Goal: Task Accomplishment & Management: Complete application form

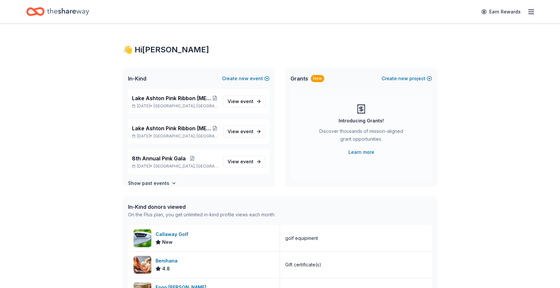
scroll to position [2, 0]
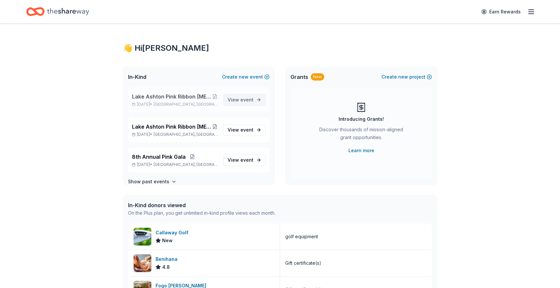
click at [253, 98] on span "event" at bounding box center [247, 100] width 13 height 6
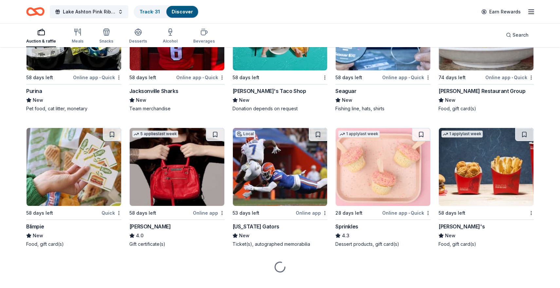
scroll to position [4877, 0]
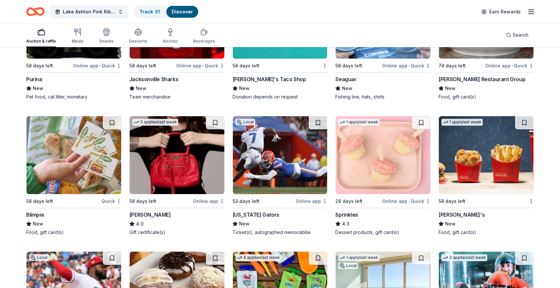
click at [278, 168] on img at bounding box center [280, 155] width 95 height 78
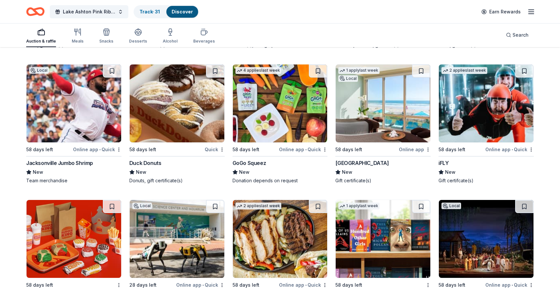
scroll to position [5053, 0]
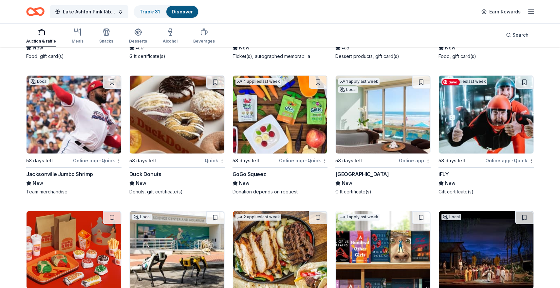
click at [485, 121] on img at bounding box center [486, 115] width 95 height 78
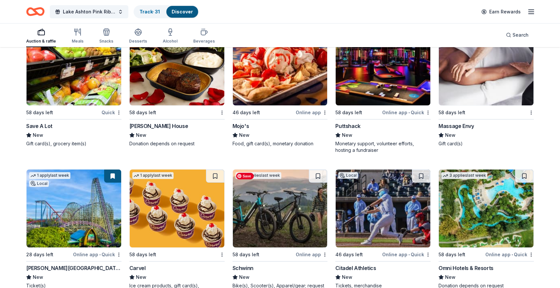
scroll to position [5374, 0]
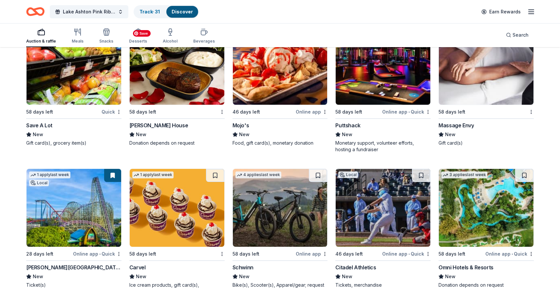
click at [177, 85] on img at bounding box center [177, 66] width 95 height 78
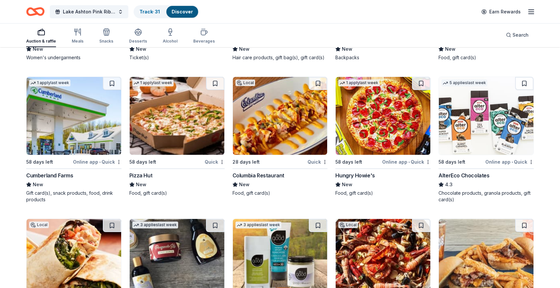
scroll to position [6163, 0]
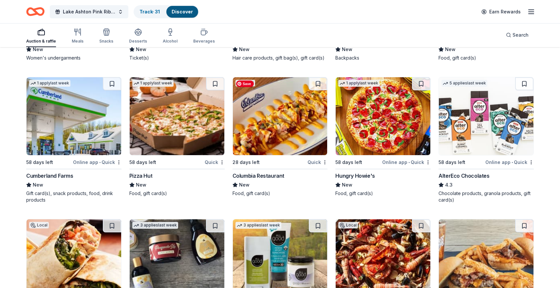
click at [290, 132] on img at bounding box center [280, 116] width 95 height 78
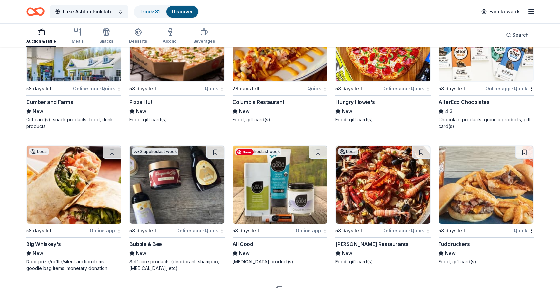
scroll to position [6240, 0]
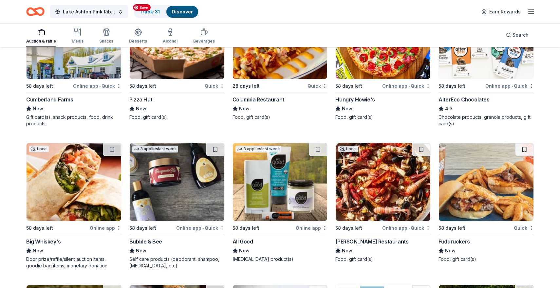
click at [177, 61] on img at bounding box center [177, 40] width 95 height 78
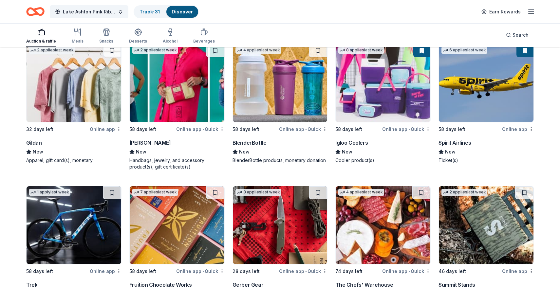
scroll to position [6758, 0]
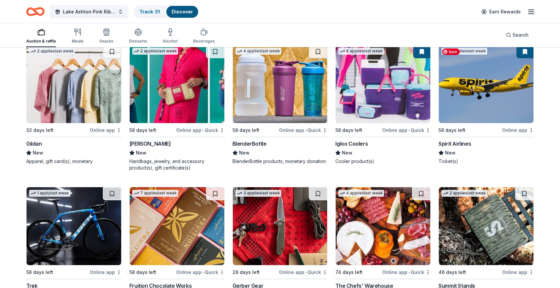
click at [465, 104] on img at bounding box center [486, 84] width 95 height 78
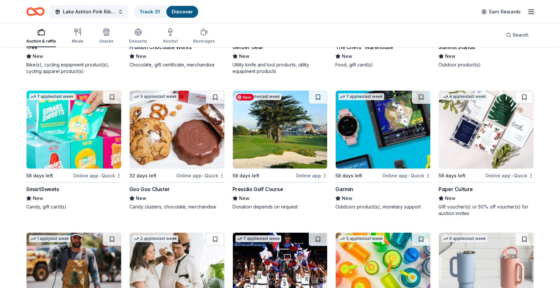
scroll to position [6997, 0]
click at [385, 123] on img at bounding box center [383, 129] width 95 height 78
click at [274, 189] on div "Presidio Golf Course" at bounding box center [258, 189] width 51 height 8
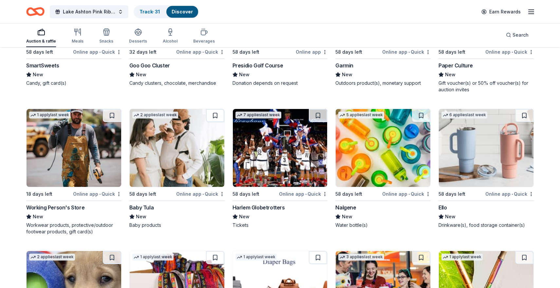
scroll to position [7124, 0]
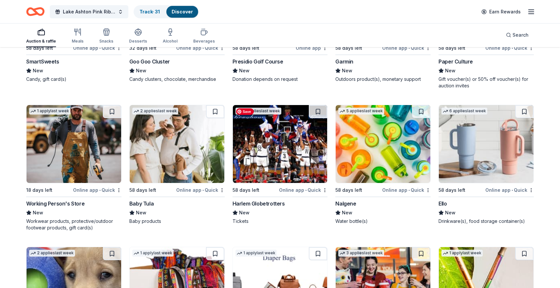
click at [278, 161] on img at bounding box center [280, 144] width 95 height 78
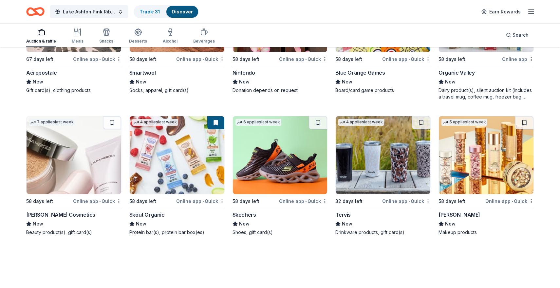
scroll to position [7676, 0]
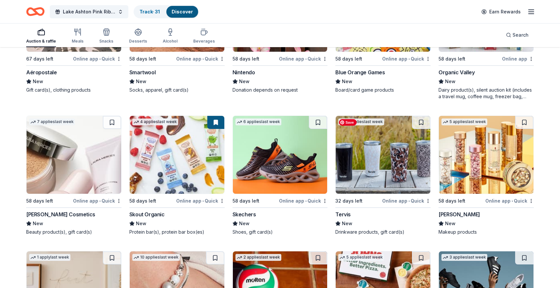
click at [388, 177] on img at bounding box center [383, 155] width 95 height 78
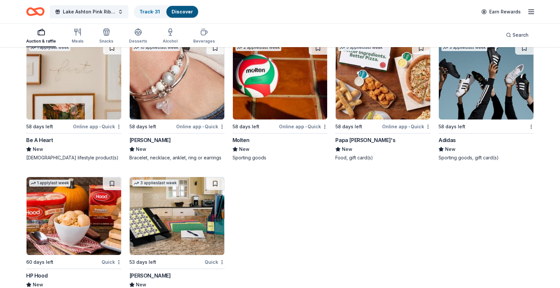
scroll to position [7907, 0]
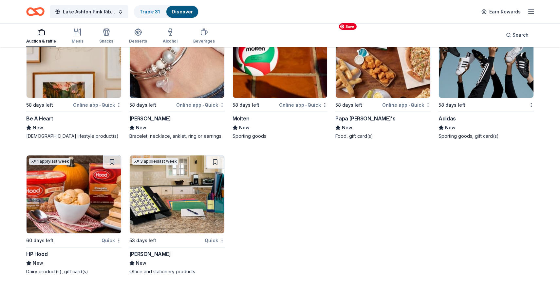
click at [374, 83] on img at bounding box center [383, 59] width 95 height 78
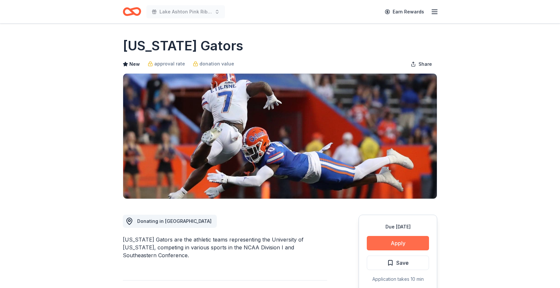
click at [392, 240] on button "Apply" at bounding box center [398, 243] width 62 height 14
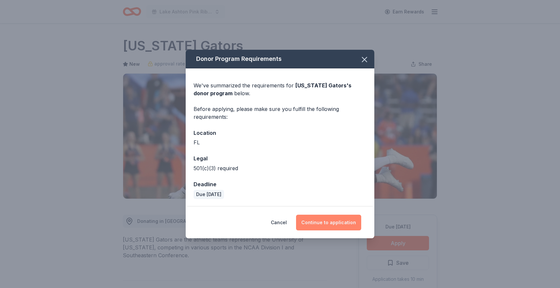
click at [336, 218] on button "Continue to application" at bounding box center [328, 223] width 65 height 16
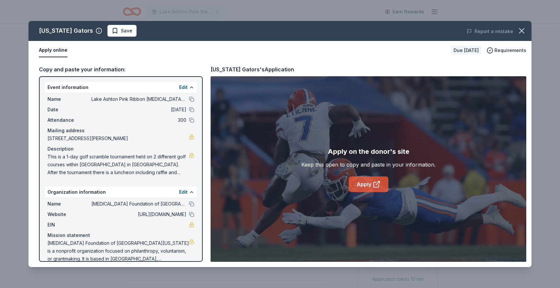
click at [371, 185] on link "Apply" at bounding box center [369, 185] width 40 height 16
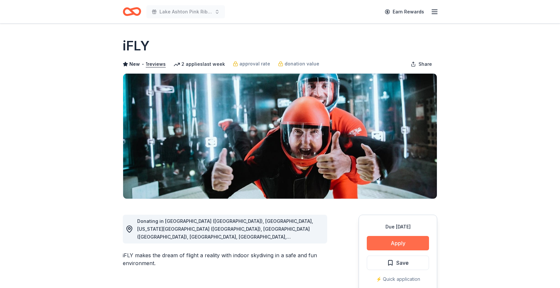
click at [377, 240] on button "Apply" at bounding box center [398, 243] width 62 height 14
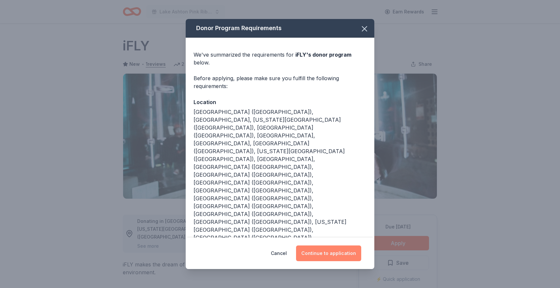
click at [331, 246] on button "Continue to application" at bounding box center [328, 254] width 65 height 16
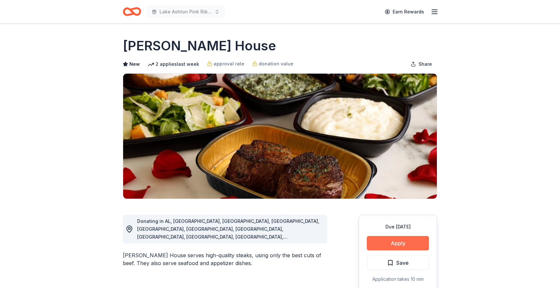
click at [408, 241] on button "Apply" at bounding box center [398, 243] width 62 height 14
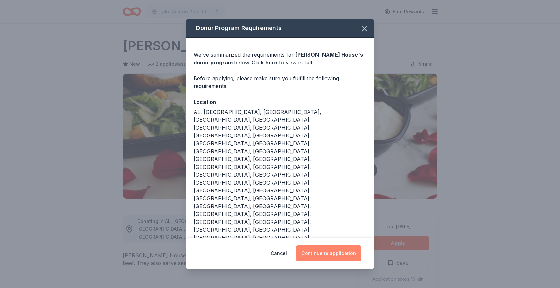
click at [333, 246] on button "Continue to application" at bounding box center [328, 254] width 65 height 16
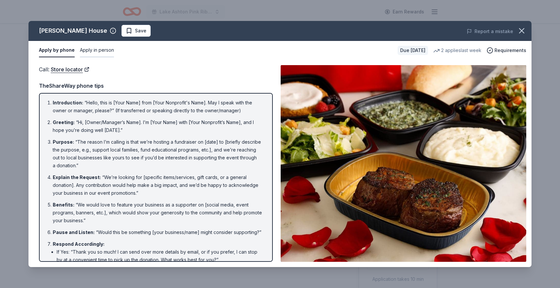
click at [92, 51] on button "Apply in person" at bounding box center [97, 51] width 34 height 14
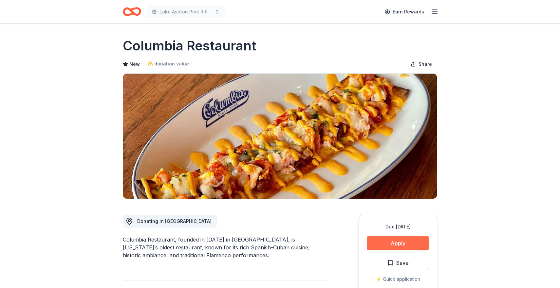
click at [408, 244] on button "Apply" at bounding box center [398, 243] width 62 height 14
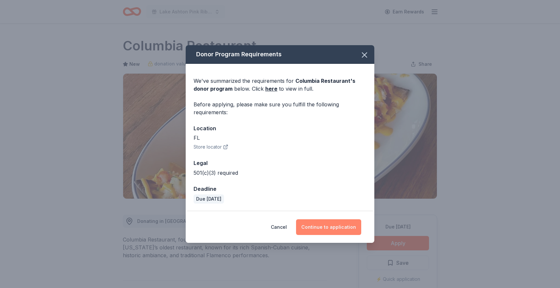
click at [333, 225] on button "Continue to application" at bounding box center [328, 228] width 65 height 16
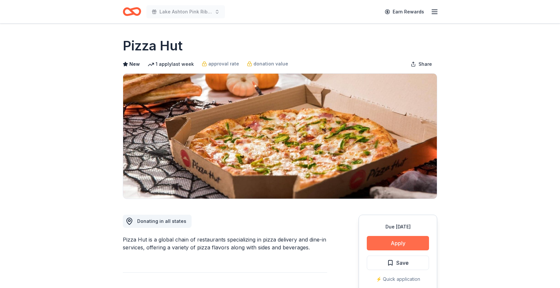
click at [373, 241] on button "Apply" at bounding box center [398, 243] width 62 height 14
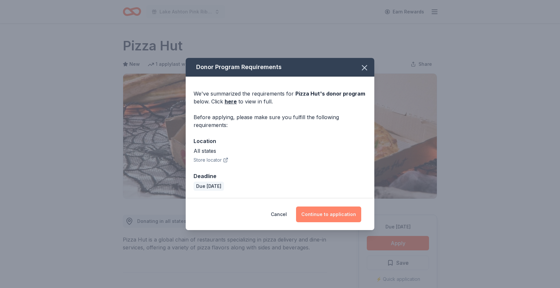
click at [337, 212] on button "Continue to application" at bounding box center [328, 215] width 65 height 16
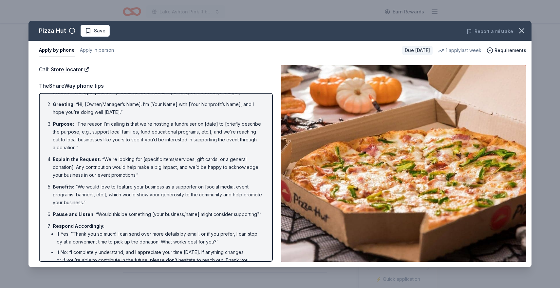
scroll to position [54, 0]
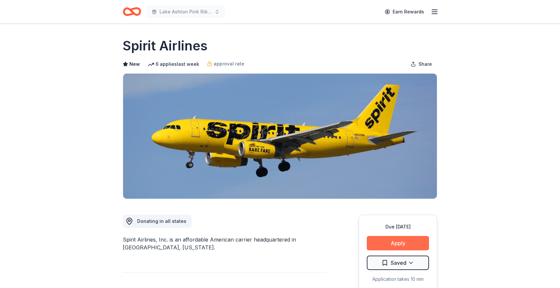
click at [387, 241] on button "Apply" at bounding box center [398, 243] width 62 height 14
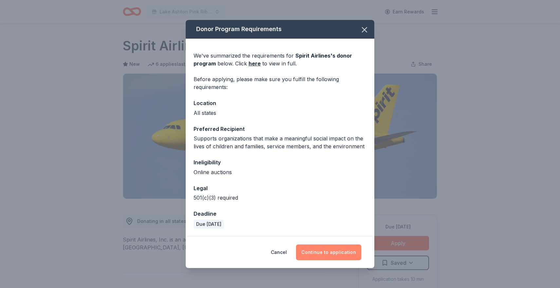
click at [320, 251] on button "Continue to application" at bounding box center [328, 253] width 65 height 16
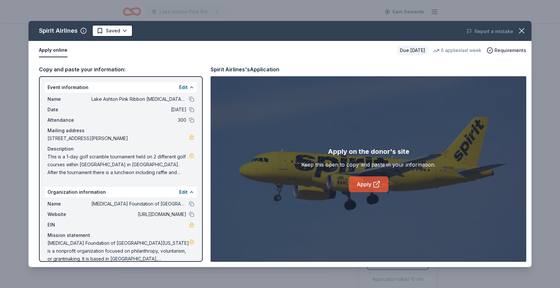
click at [376, 183] on icon at bounding box center [377, 185] width 8 height 8
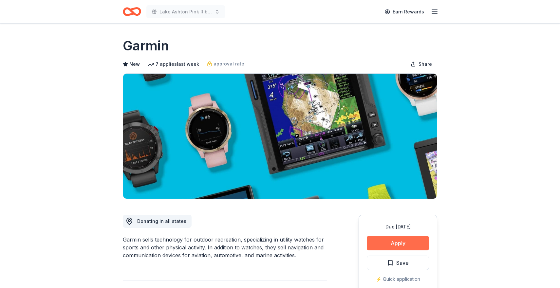
click at [406, 241] on button "Apply" at bounding box center [398, 243] width 62 height 14
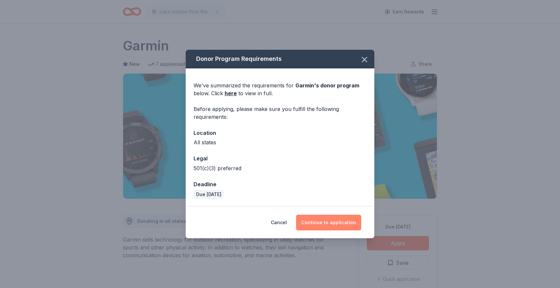
click at [334, 221] on button "Continue to application" at bounding box center [328, 223] width 65 height 16
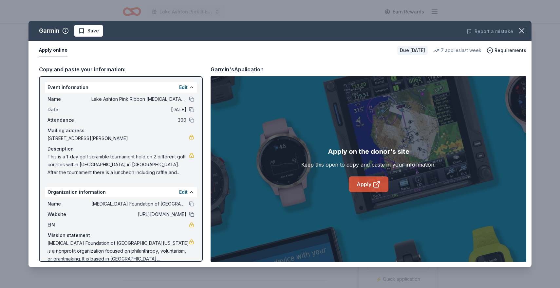
click at [367, 184] on link "Apply" at bounding box center [369, 185] width 40 height 16
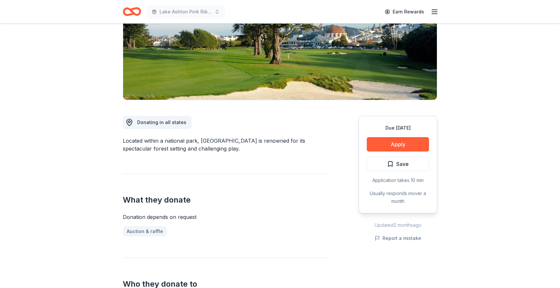
scroll to position [104, 0]
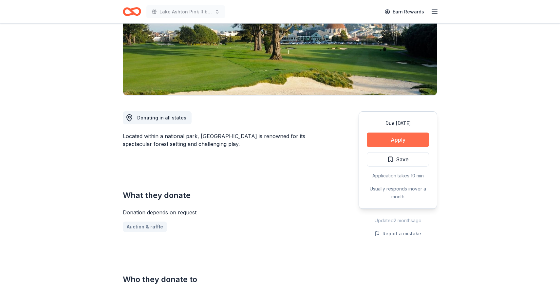
click at [405, 139] on button "Apply" at bounding box center [398, 140] width 62 height 14
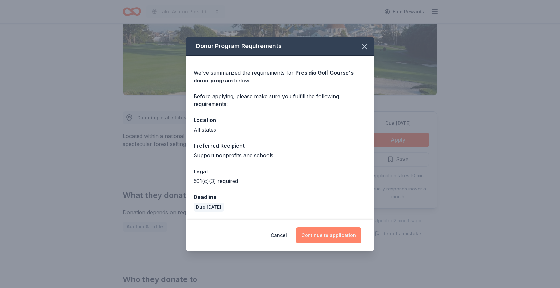
click at [338, 238] on button "Continue to application" at bounding box center [328, 236] width 65 height 16
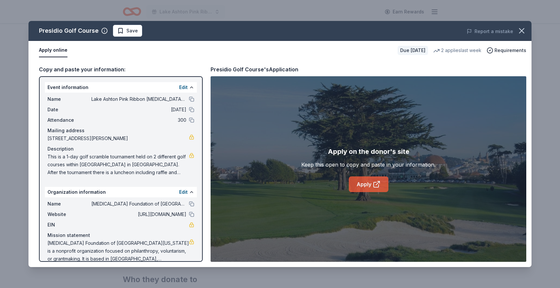
click at [361, 183] on link "Apply" at bounding box center [369, 185] width 40 height 16
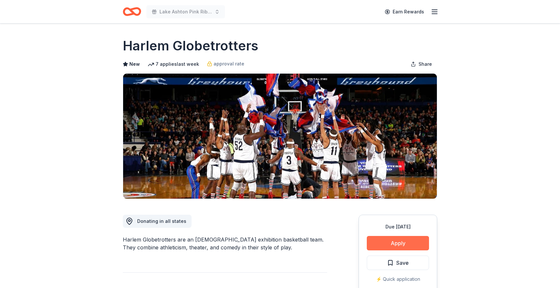
click at [390, 241] on button "Apply" at bounding box center [398, 243] width 62 height 14
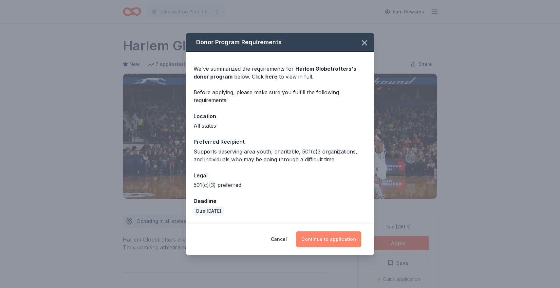
click at [335, 242] on button "Continue to application" at bounding box center [328, 240] width 65 height 16
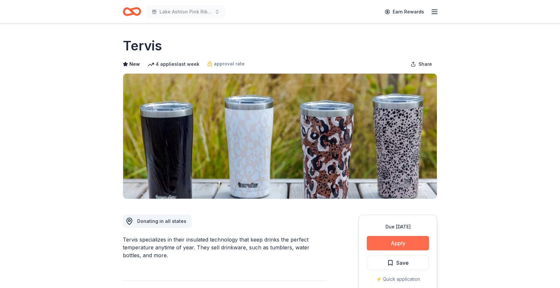
click at [390, 241] on button "Apply" at bounding box center [398, 243] width 62 height 14
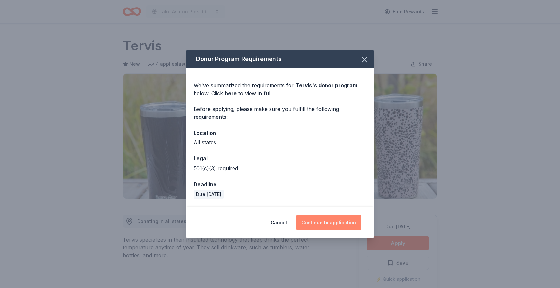
click at [332, 224] on button "Continue to application" at bounding box center [328, 223] width 65 height 16
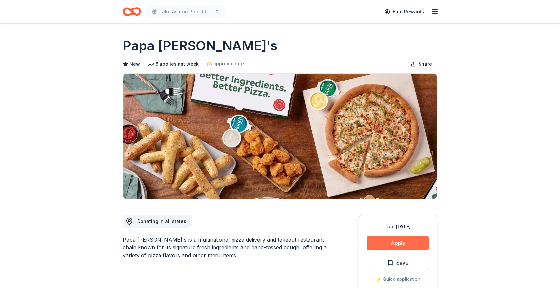
click at [393, 239] on button "Apply" at bounding box center [398, 243] width 62 height 14
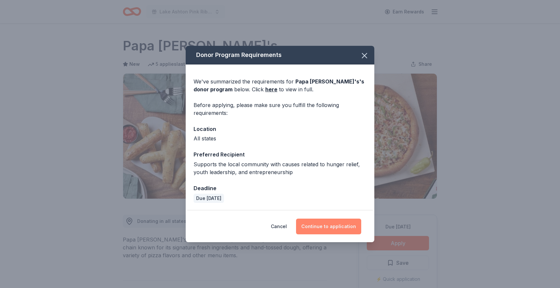
click at [349, 229] on button "Continue to application" at bounding box center [328, 227] width 65 height 16
